Goal: Find specific page/section: Find specific page/section

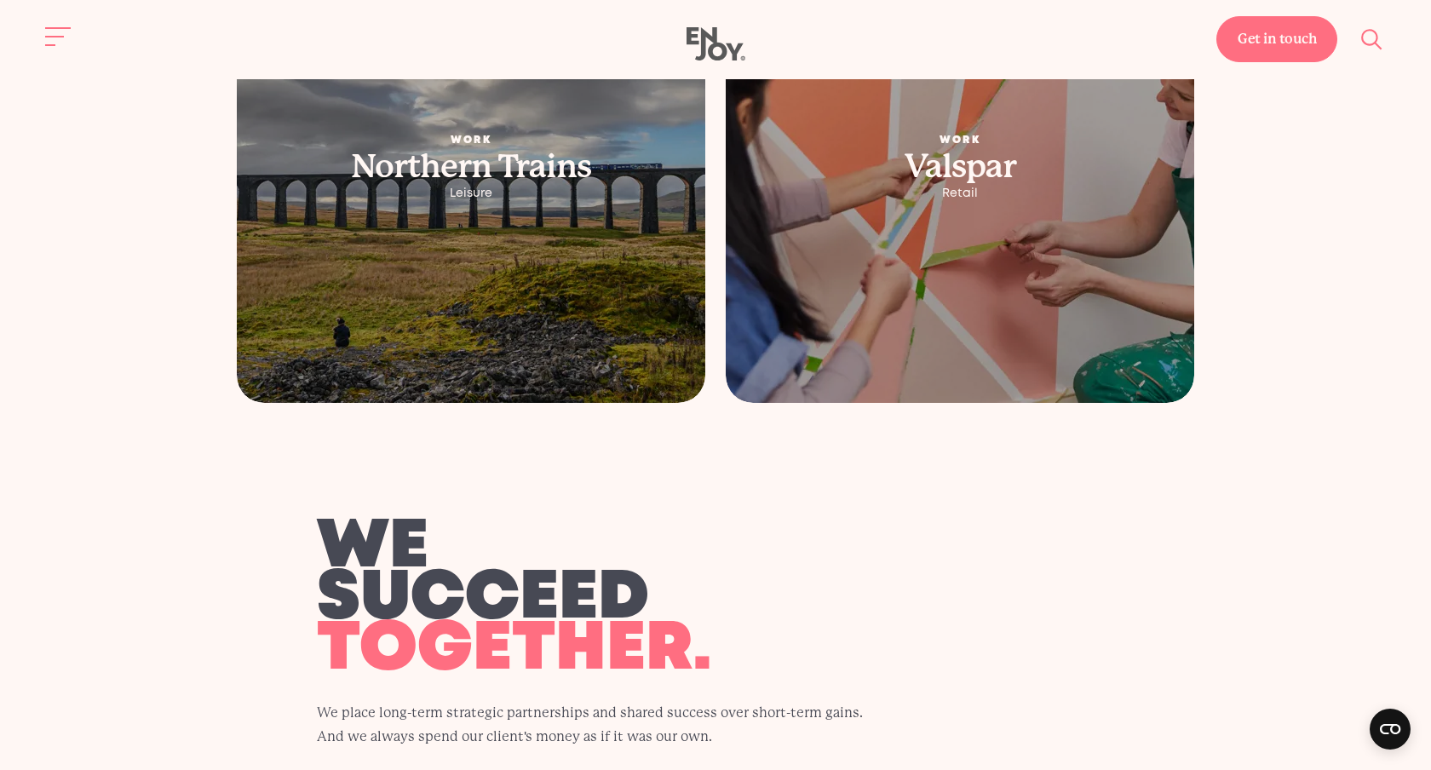
scroll to position [3700, 0]
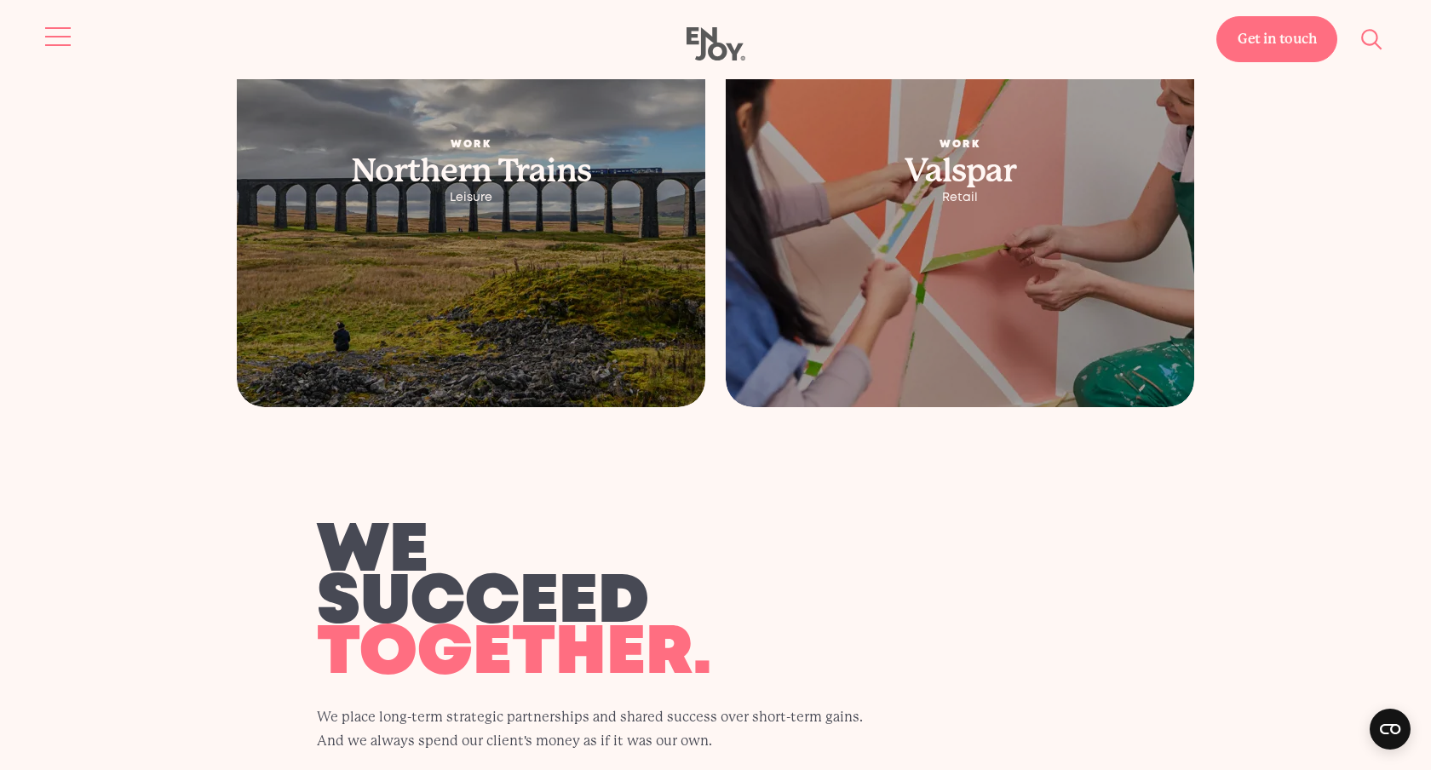
click at [45, 30] on button "Site navigation" at bounding box center [59, 37] width 36 height 36
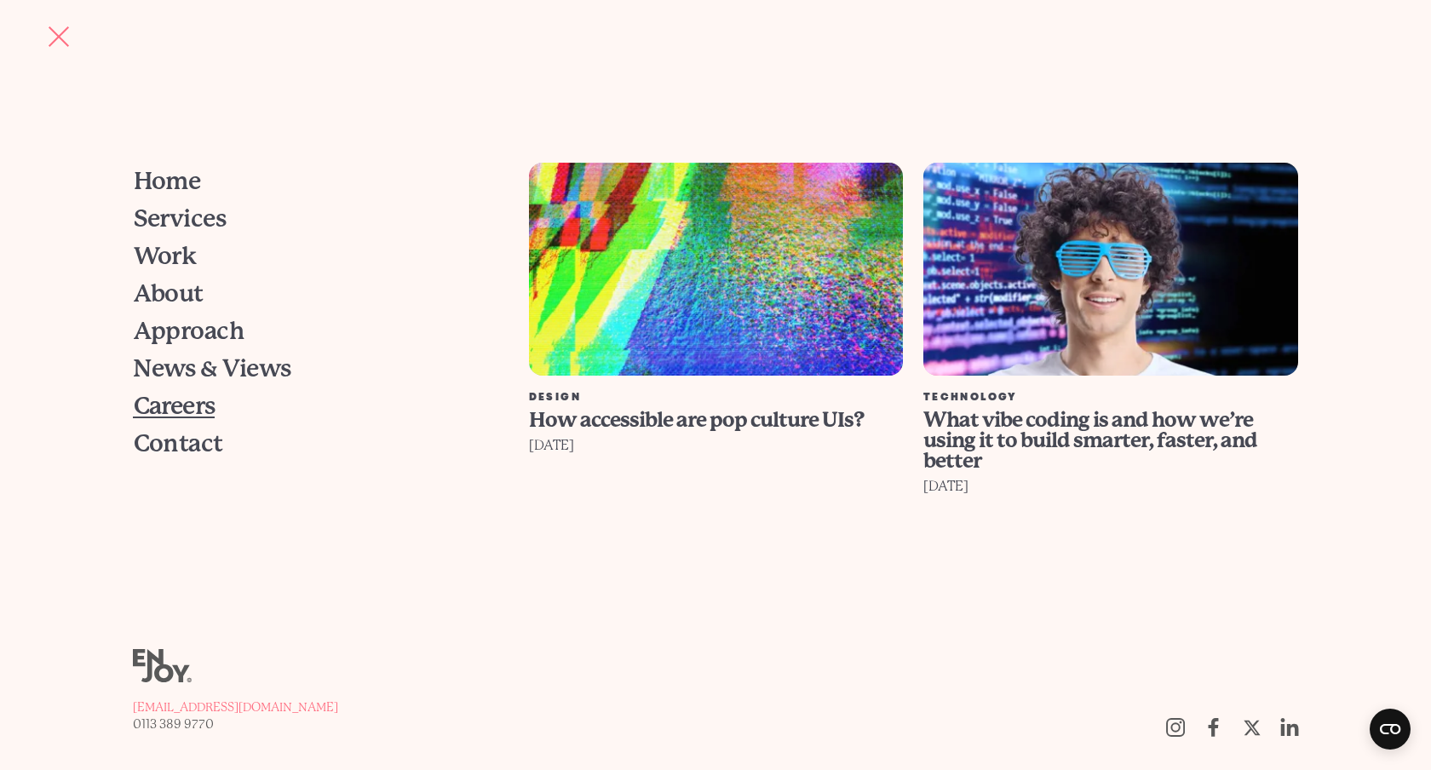
click at [191, 403] on span "Careers" at bounding box center [174, 406] width 82 height 24
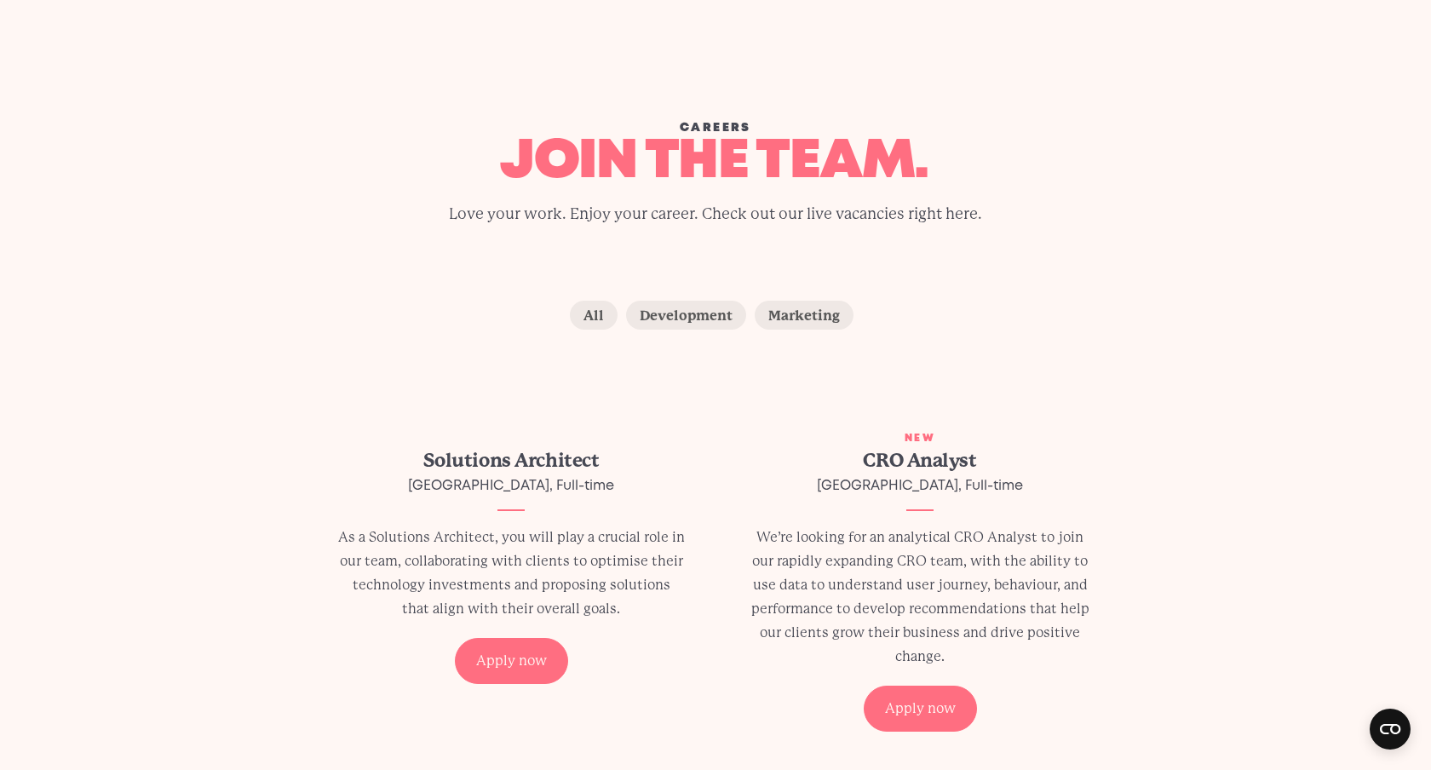
scroll to position [19, 0]
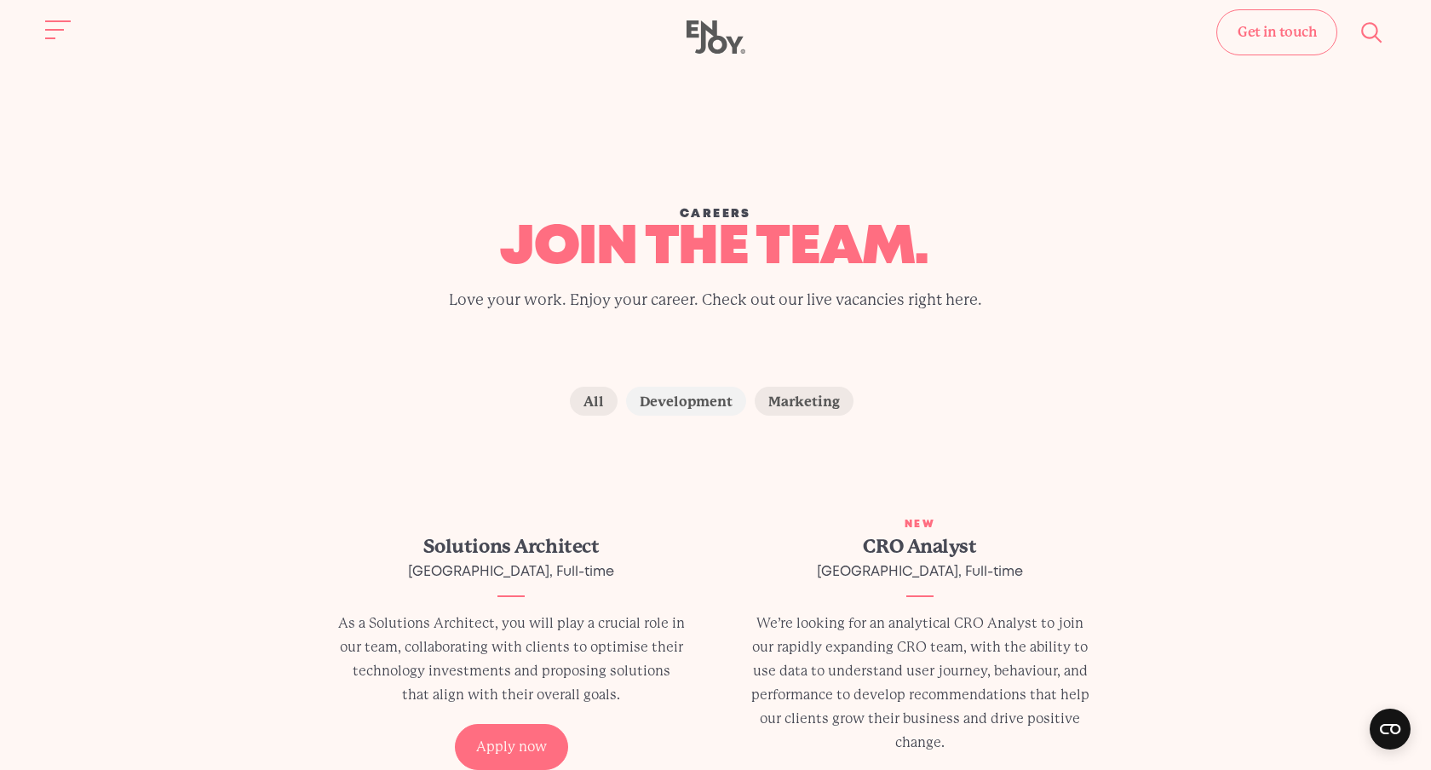
click at [706, 397] on label "Development" at bounding box center [686, 401] width 120 height 29
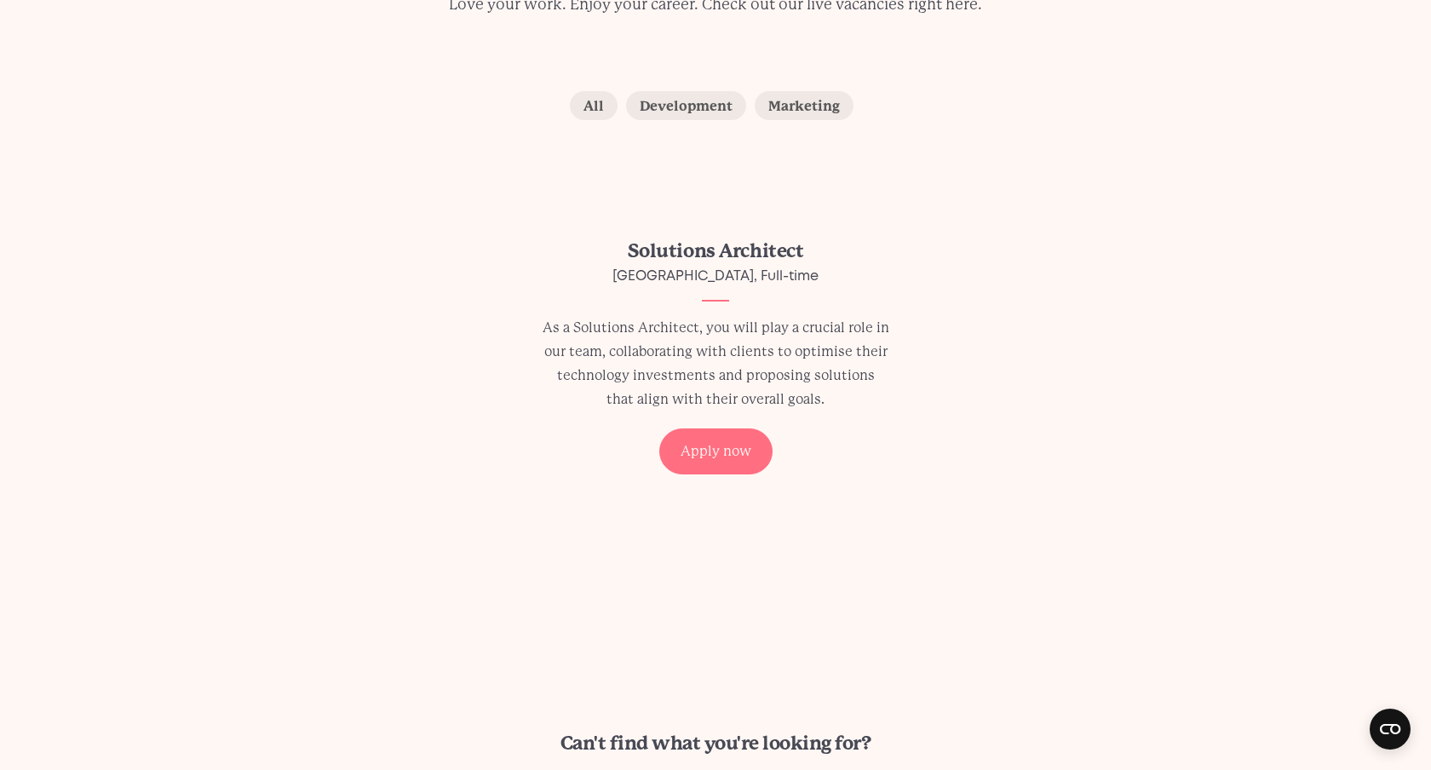
scroll to position [310, 0]
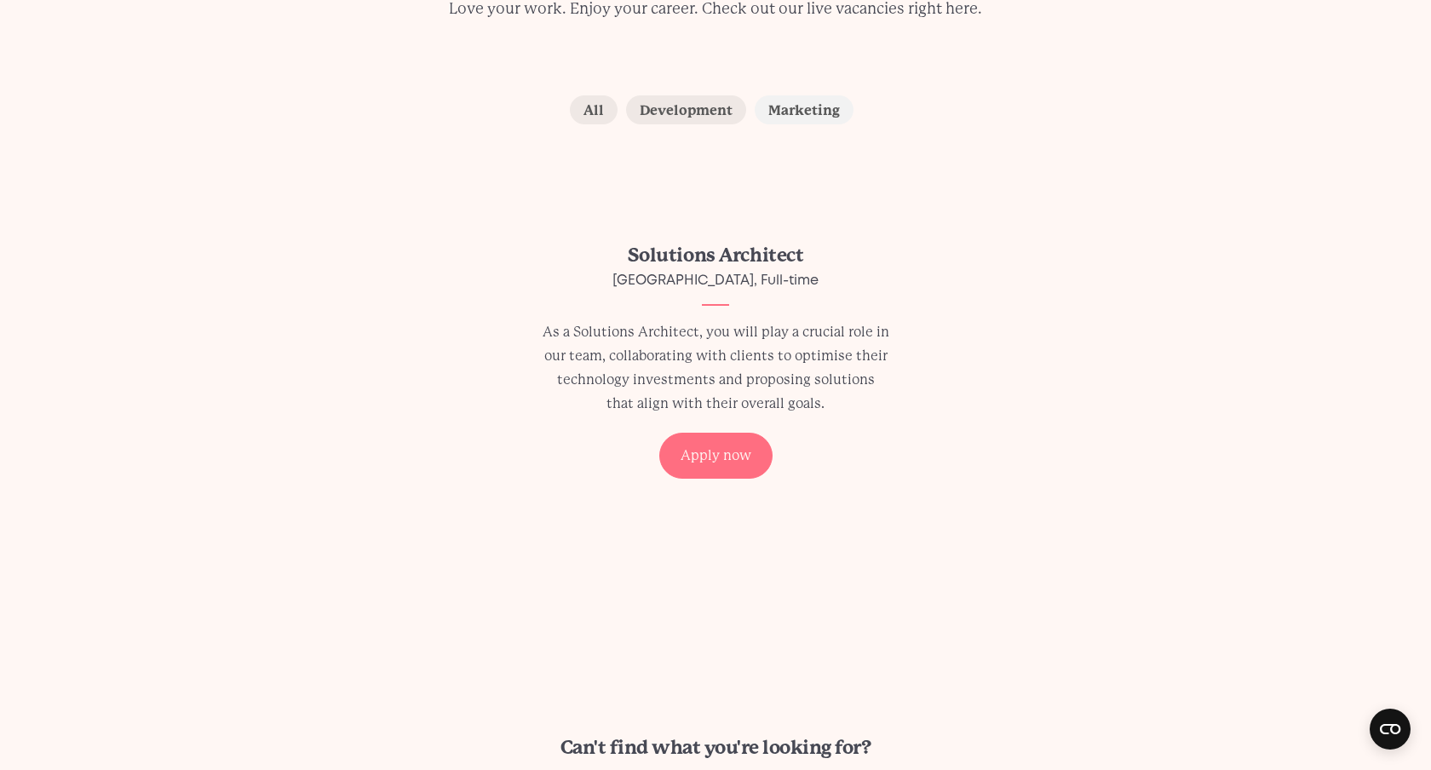
click at [807, 101] on label "Marketing" at bounding box center [804, 109] width 99 height 29
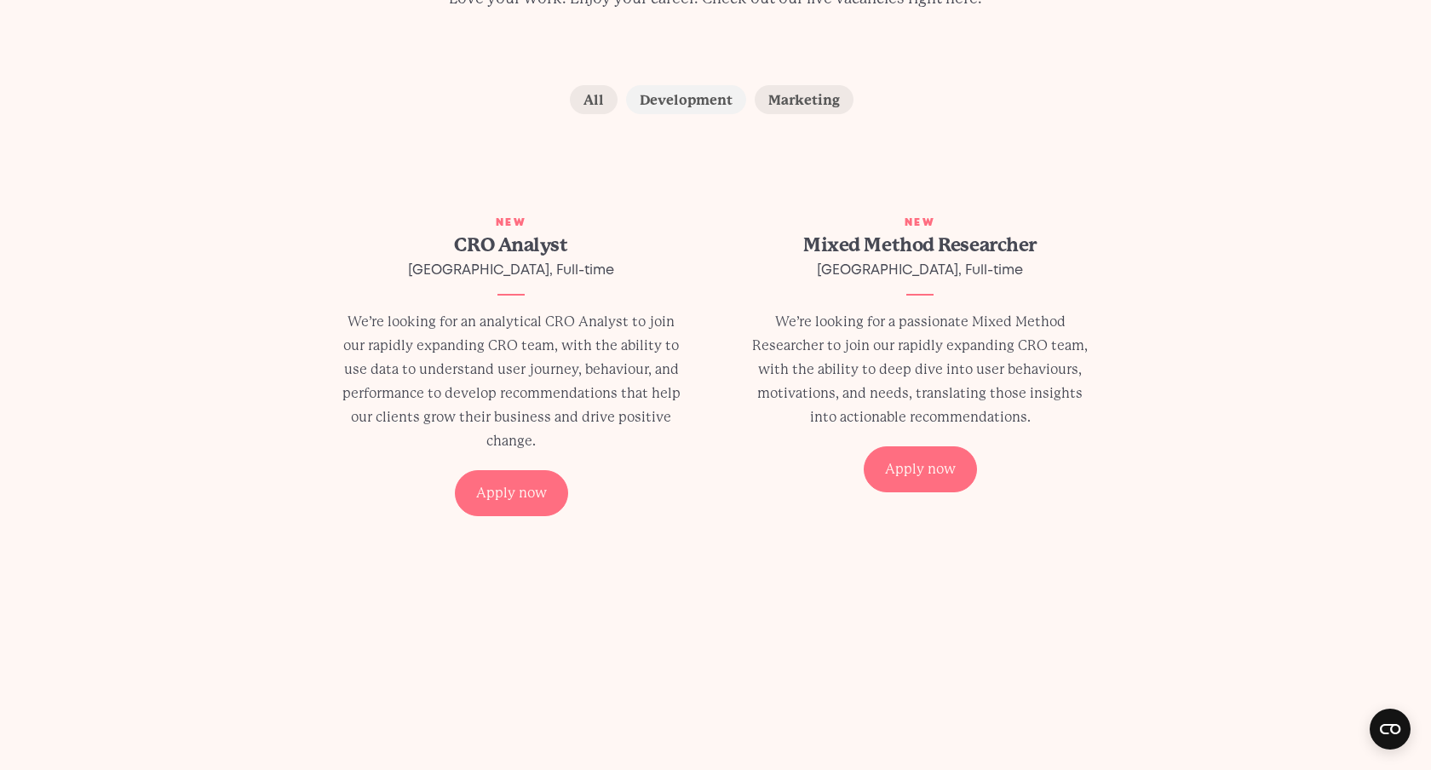
click at [679, 90] on label "Development" at bounding box center [686, 99] width 120 height 29
